Goal: Navigation & Orientation: Find specific page/section

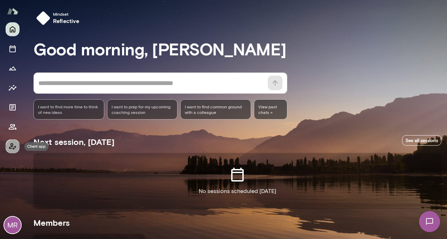
click at [16, 145] on icon "Client app" at bounding box center [12, 146] width 8 height 8
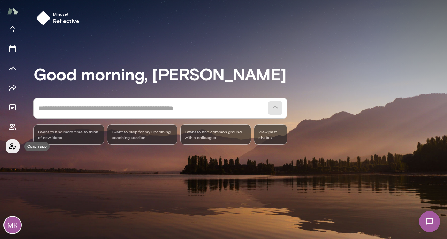
click at [12, 145] on icon "Coach app" at bounding box center [12, 146] width 7 height 7
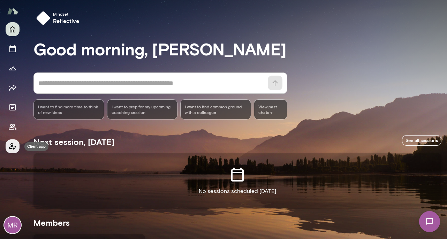
click at [13, 146] on icon "Client app" at bounding box center [12, 146] width 8 height 8
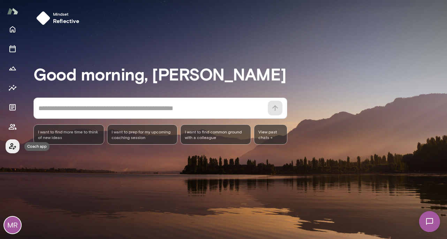
click at [13, 146] on icon "Coach app" at bounding box center [12, 146] width 8 height 8
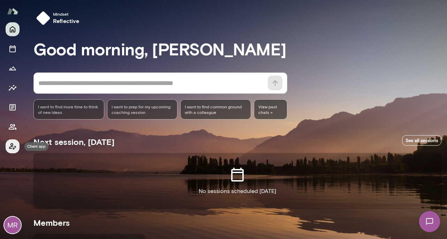
click at [13, 146] on icon "Client app" at bounding box center [12, 146] width 8 height 8
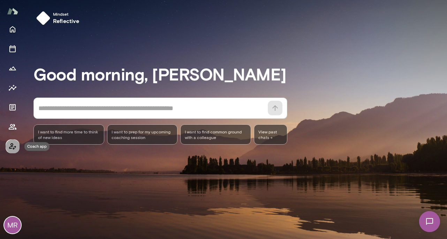
click at [15, 149] on icon "Coach app" at bounding box center [12, 146] width 7 height 7
